Goal: Find specific page/section: Find specific page/section

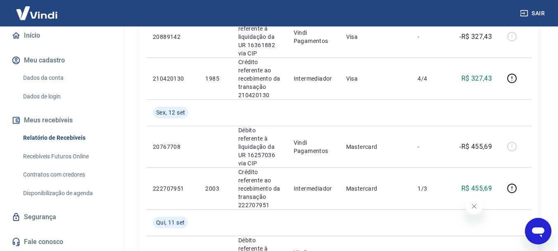
scroll to position [86, 0]
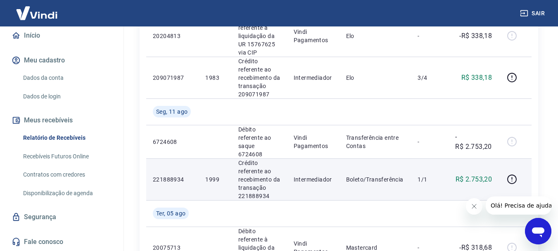
scroll to position [1063, 0]
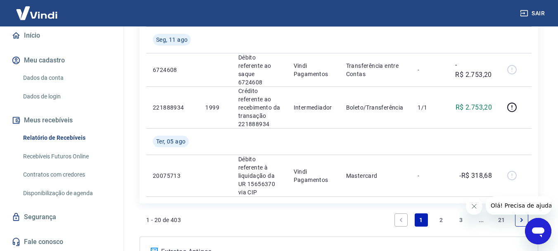
click at [444, 213] on link "2" at bounding box center [440, 219] width 13 height 13
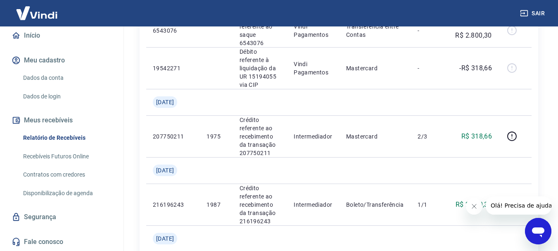
scroll to position [867, 0]
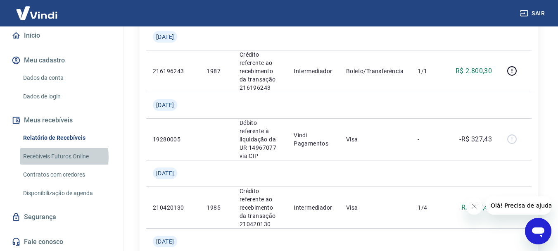
click at [61, 160] on link "Recebíveis Futuros Online" at bounding box center [67, 156] width 94 height 17
